Goal: Information Seeking & Learning: Check status

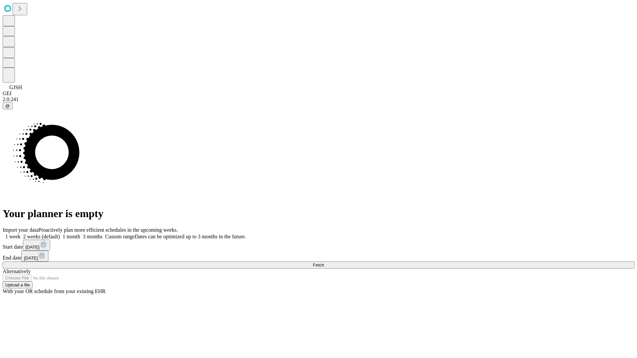
click at [324, 263] on span "Fetch" at bounding box center [318, 265] width 11 height 5
